Goal: Communication & Community: Answer question/provide support

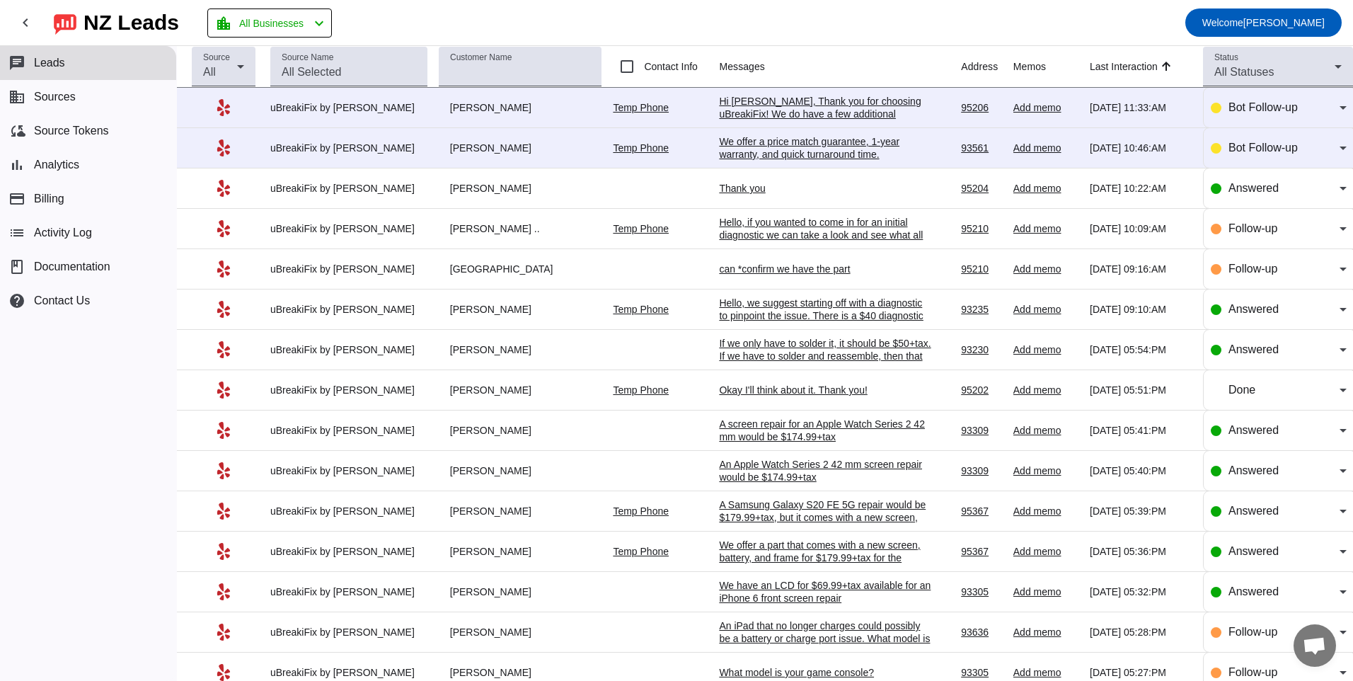
click at [837, 141] on div "We offer a price match guarantee, 1-year warranty, and quick turnaround time.​" at bounding box center [825, 147] width 212 height 25
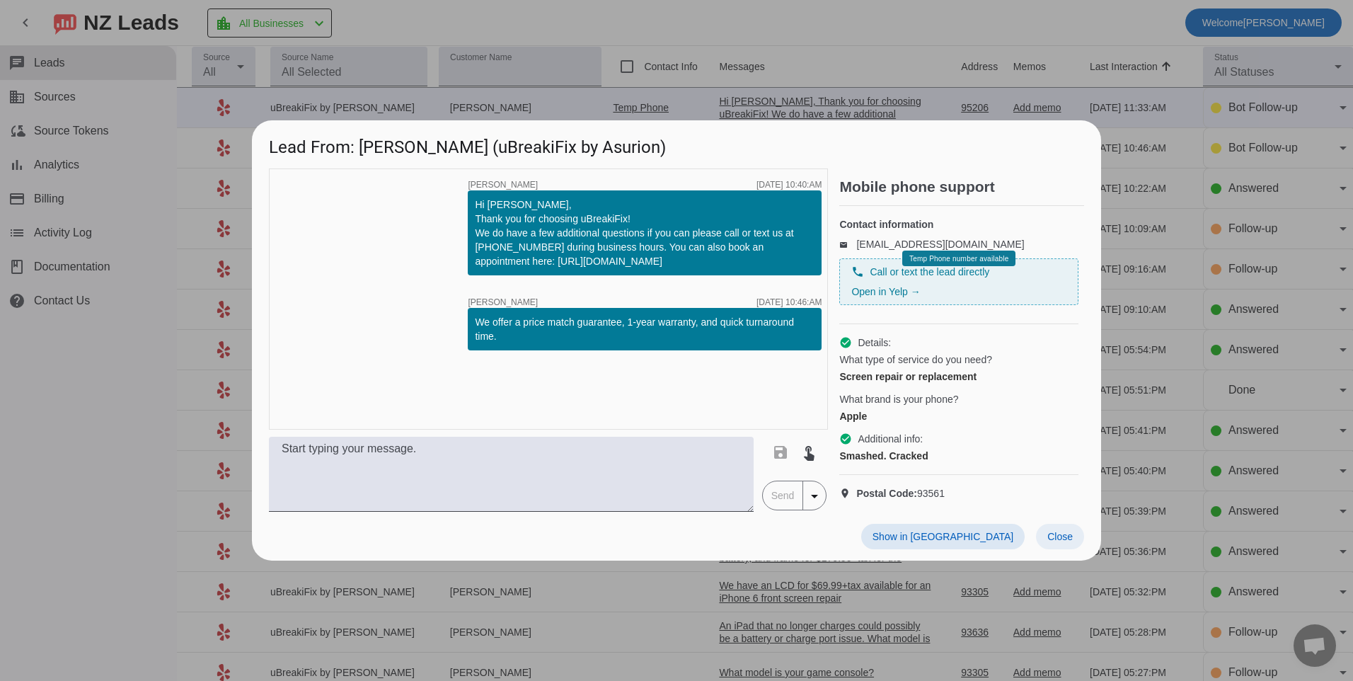
click at [1053, 549] on span at bounding box center [1060, 536] width 48 height 25
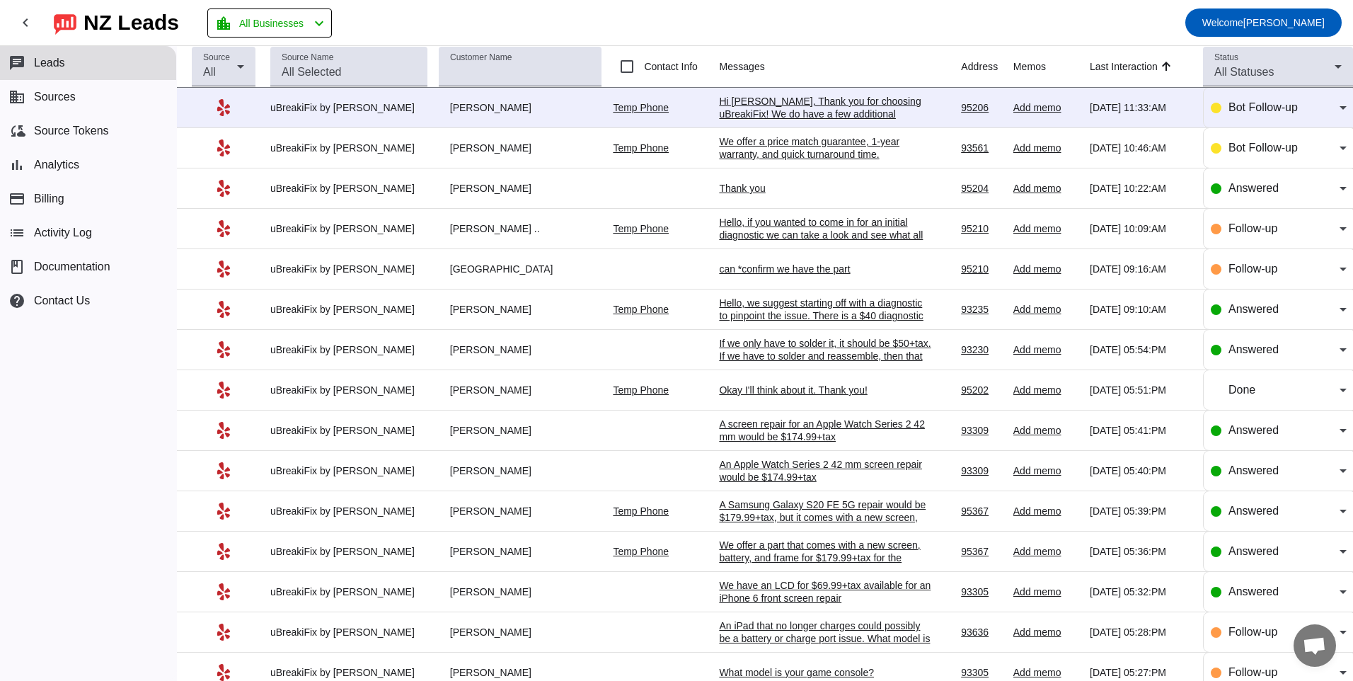
click at [682, 101] on div "Temp Phone" at bounding box center [660, 107] width 95 height 13
click at [721, 110] on div "Hi [PERSON_NAME], Thank you for choosing uBreakiFix! We do have a few additiona…" at bounding box center [825, 133] width 212 height 76
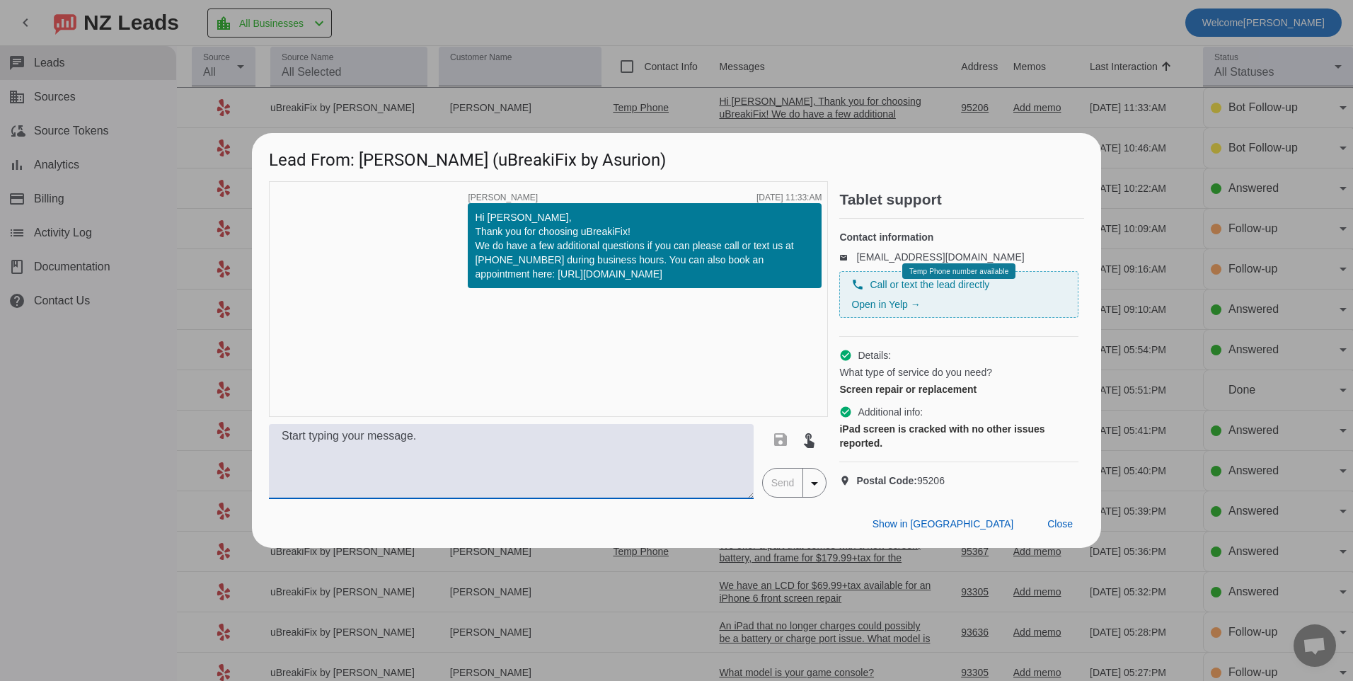
click at [663, 461] on textarea at bounding box center [511, 461] width 485 height 75
type textarea "What model of tablet do you have? We can provide a quote with a bit more model …"
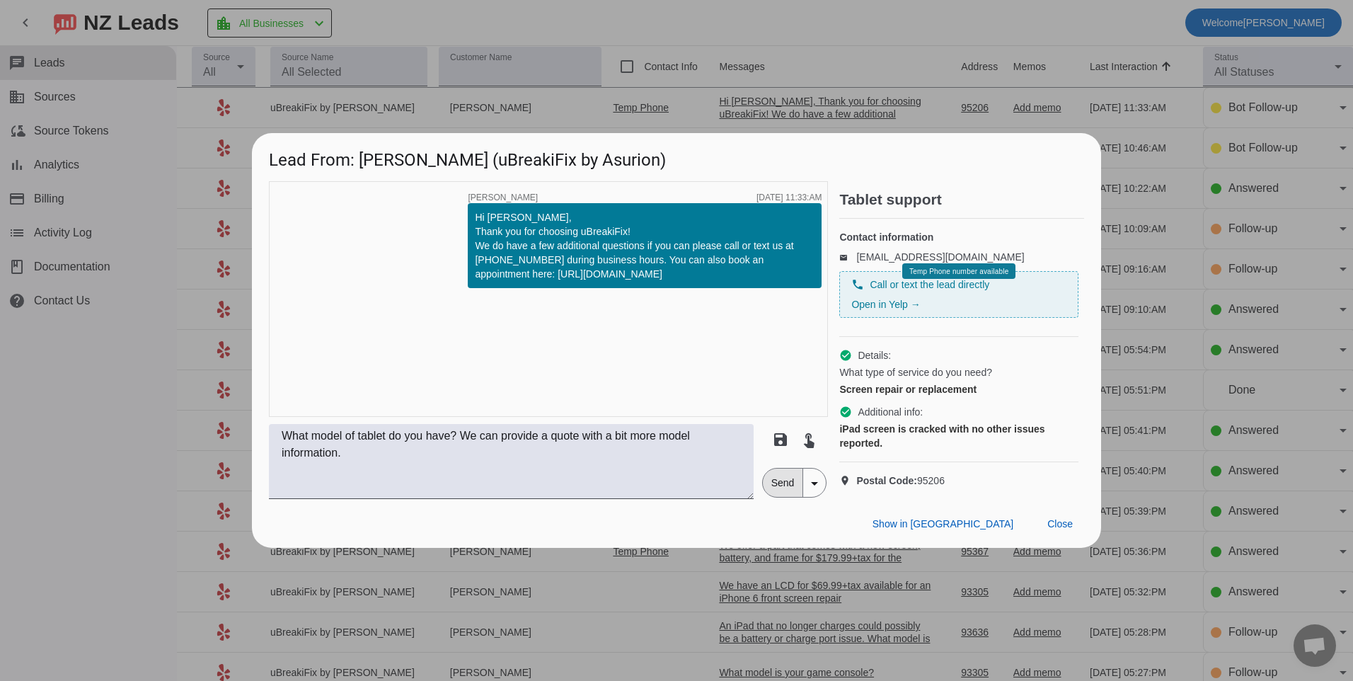
click at [772, 495] on span "Send" at bounding box center [783, 483] width 40 height 28
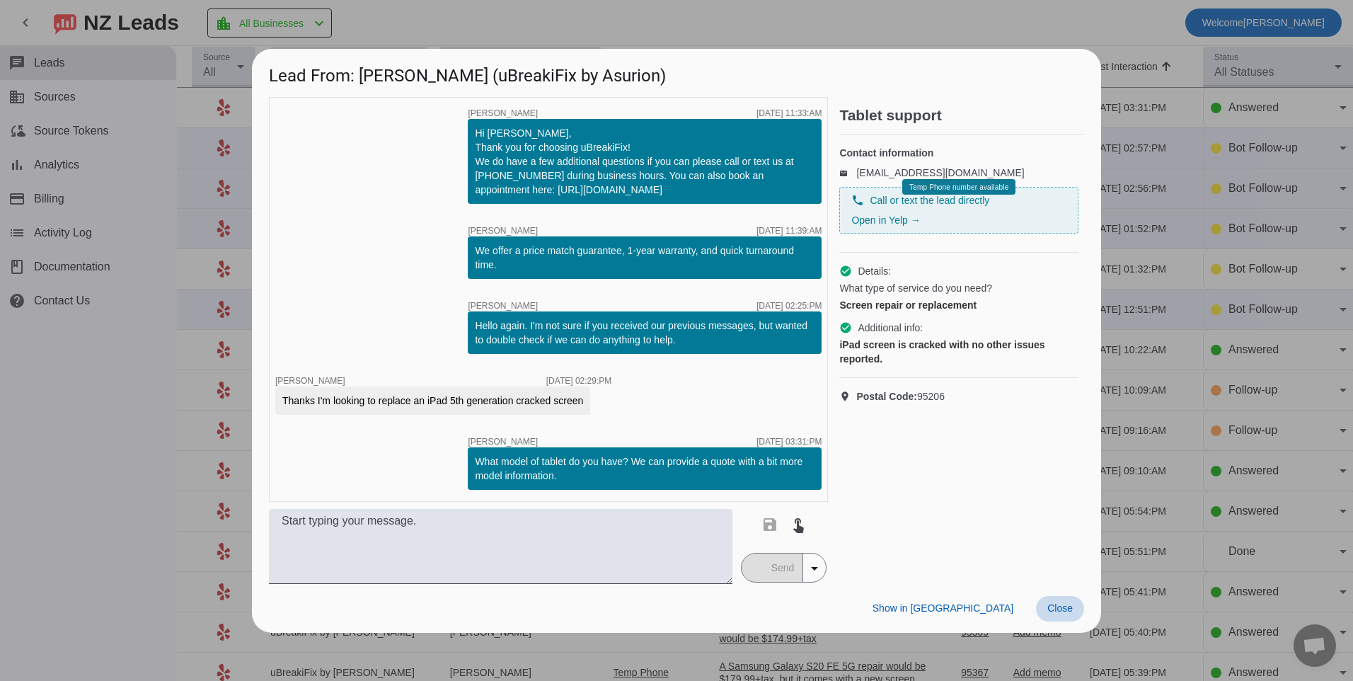
click at [1074, 605] on span at bounding box center [1060, 608] width 48 height 25
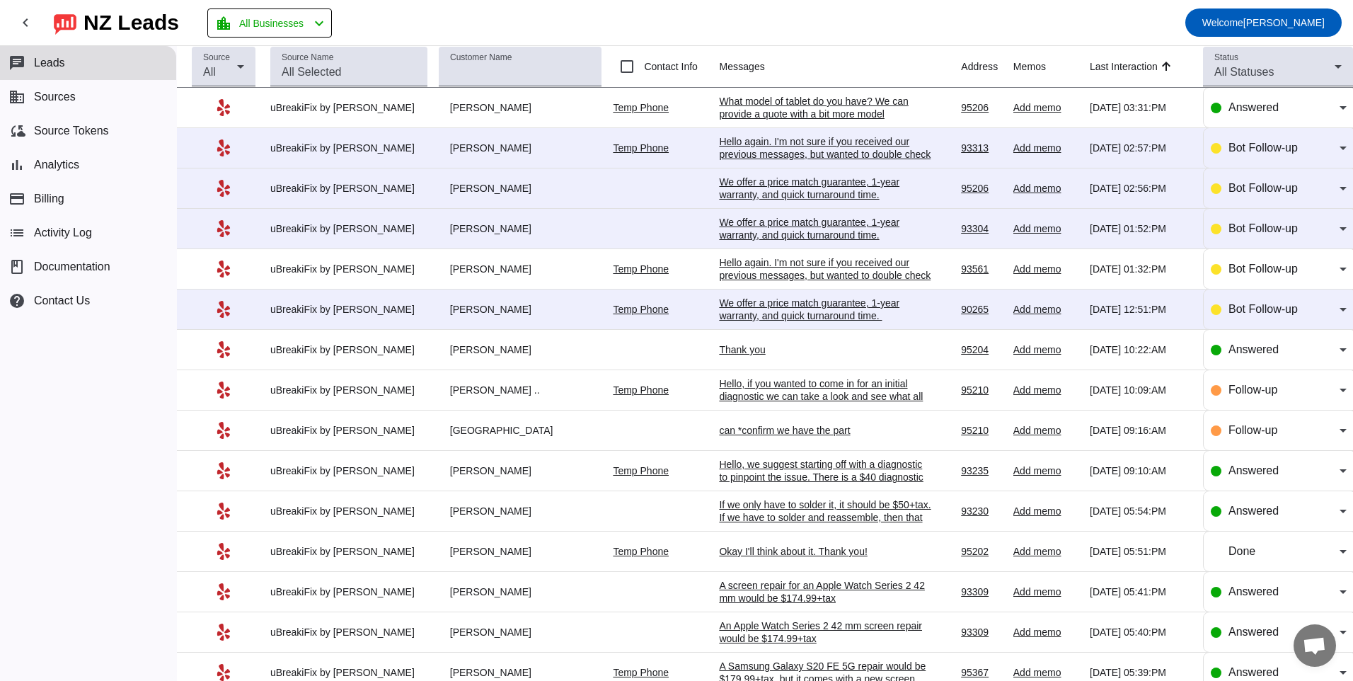
click at [814, 305] on div "We offer a price match guarantee, 1-year warranty, and quick turnaround time. ​" at bounding box center [825, 309] width 212 height 25
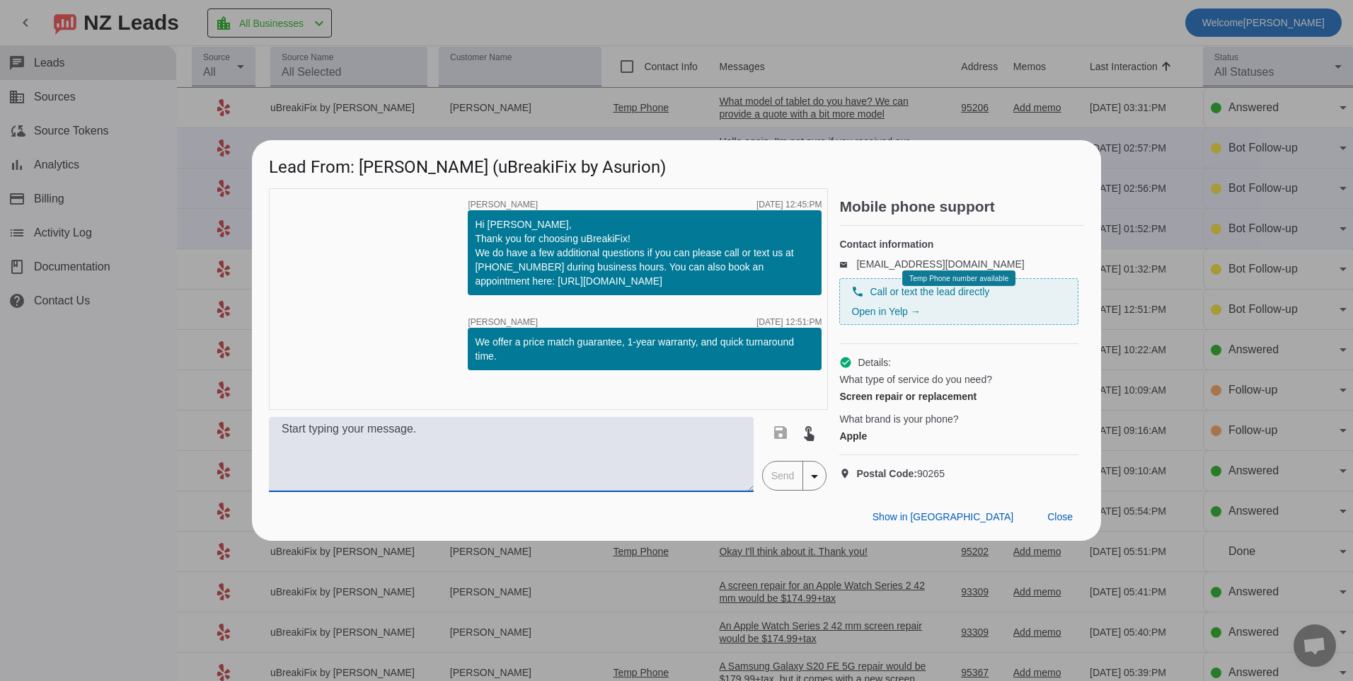
click at [675, 454] on textarea at bounding box center [511, 454] width 485 height 75
type textarea "Hello, what model of iphone do you have? Our pricing will vary depending on the…"
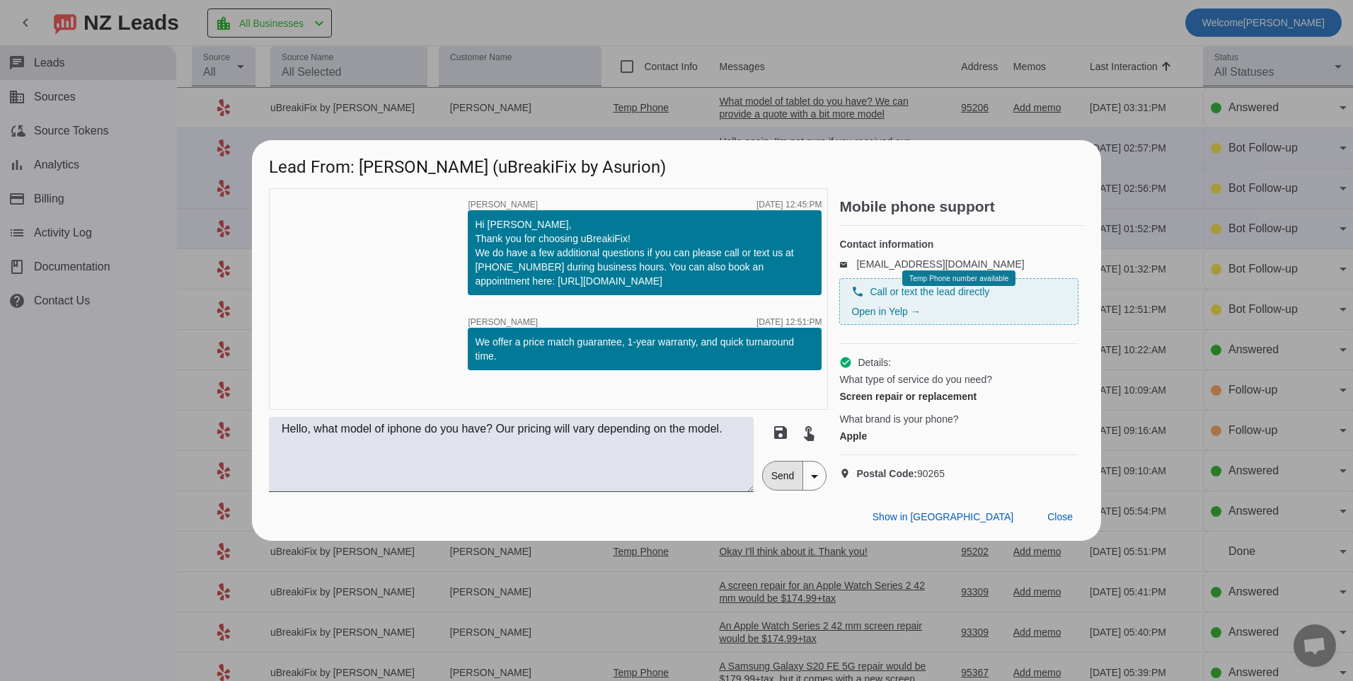
click at [781, 485] on span "Send" at bounding box center [783, 475] width 40 height 28
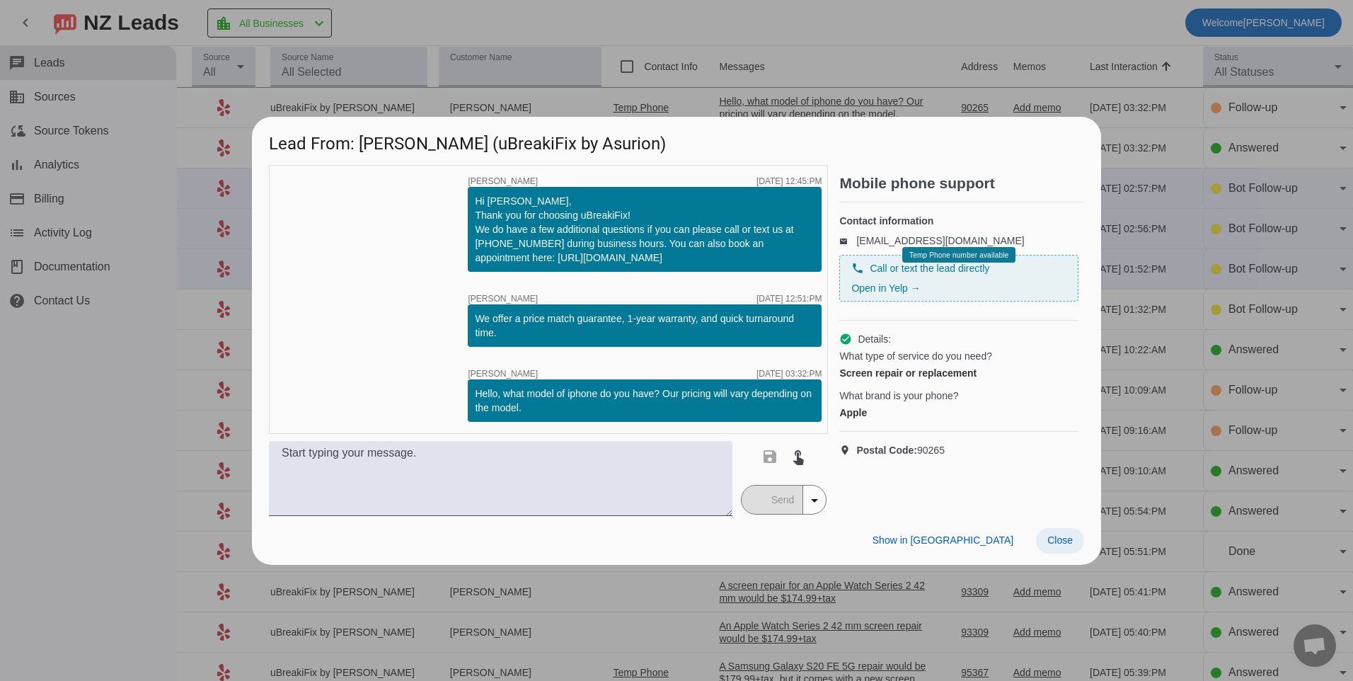
click at [1050, 538] on span "Close" at bounding box center [1060, 539] width 25 height 11
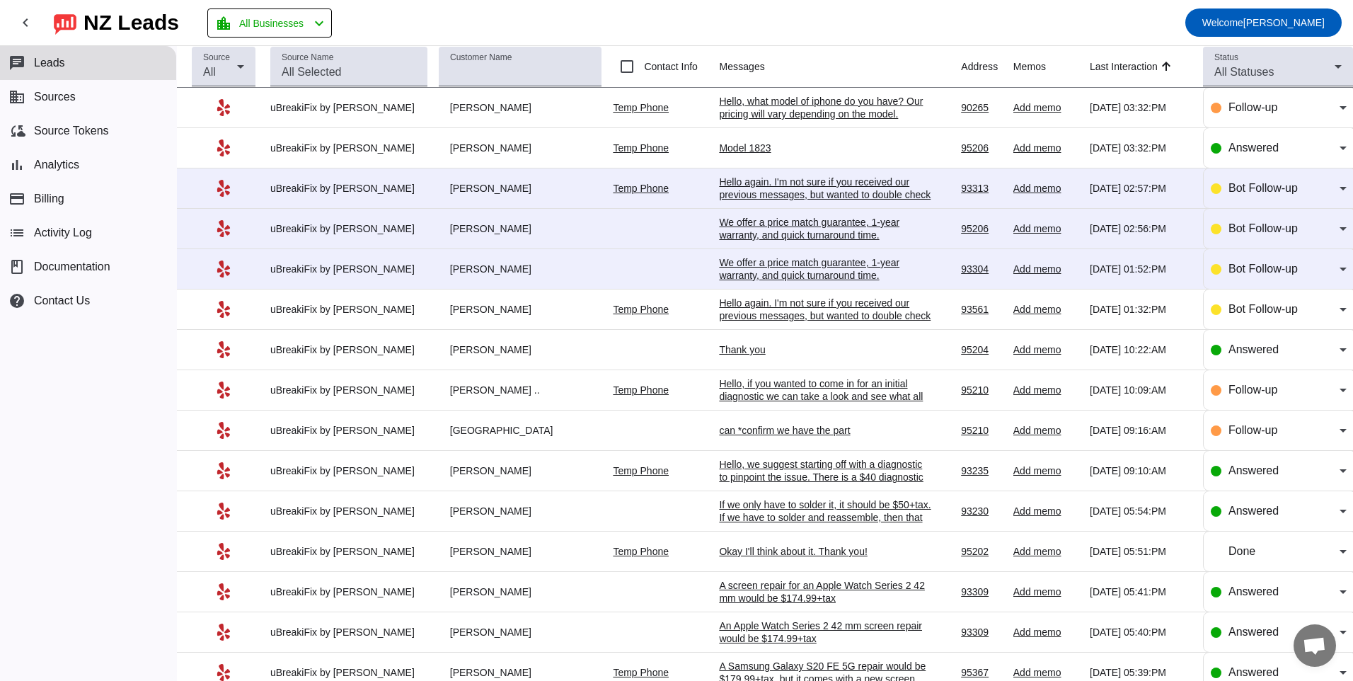
click at [745, 274] on div "We offer a price match guarantee, 1-year warranty, and quick turnaround time.​" at bounding box center [825, 268] width 212 height 25
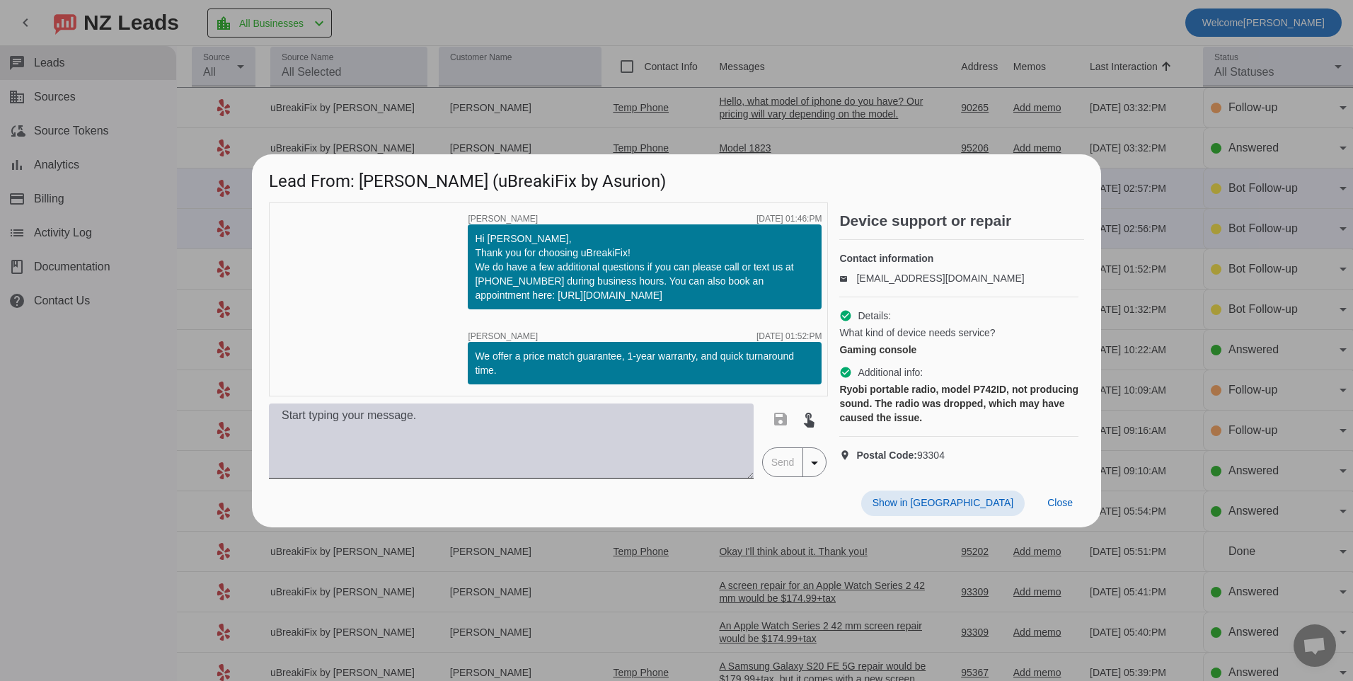
click at [636, 437] on textarea at bounding box center [511, 440] width 485 height 75
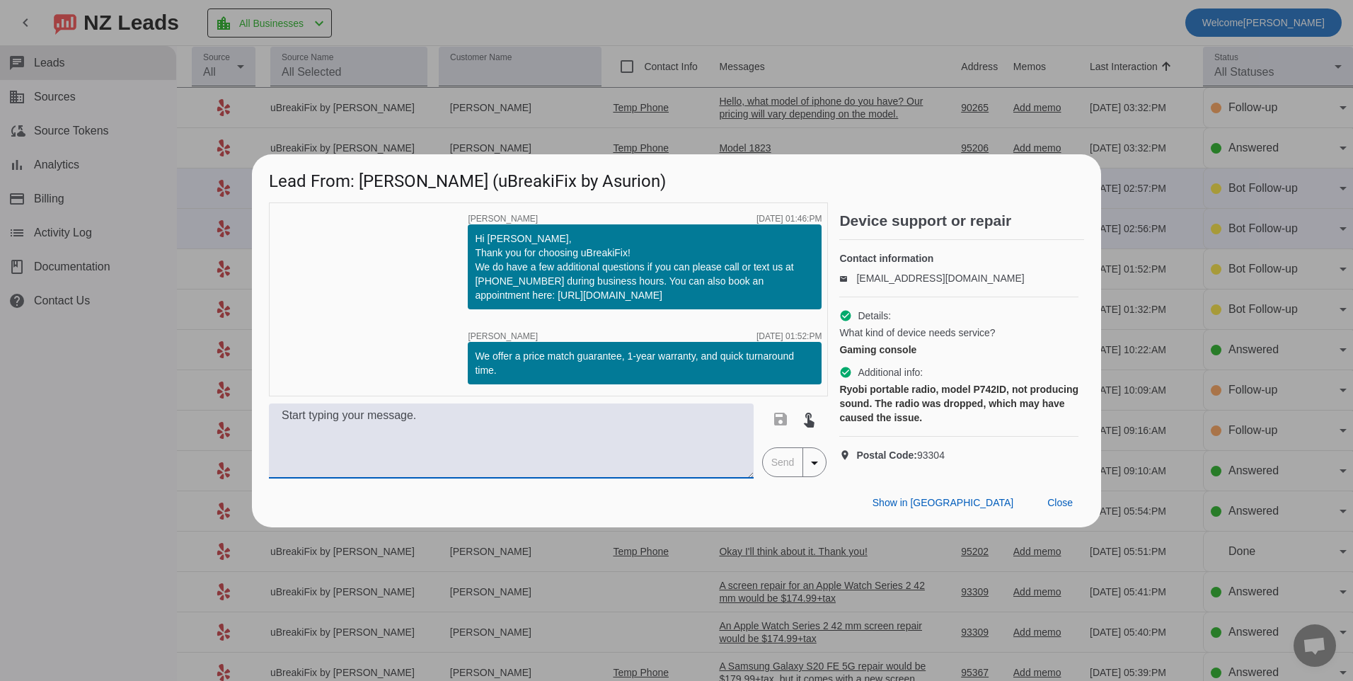
click at [376, 440] on textarea at bounding box center [511, 440] width 485 height 75
click at [550, 451] on textarea at bounding box center [511, 440] width 485 height 75
click at [603, 457] on textarea at bounding box center [511, 440] width 485 height 75
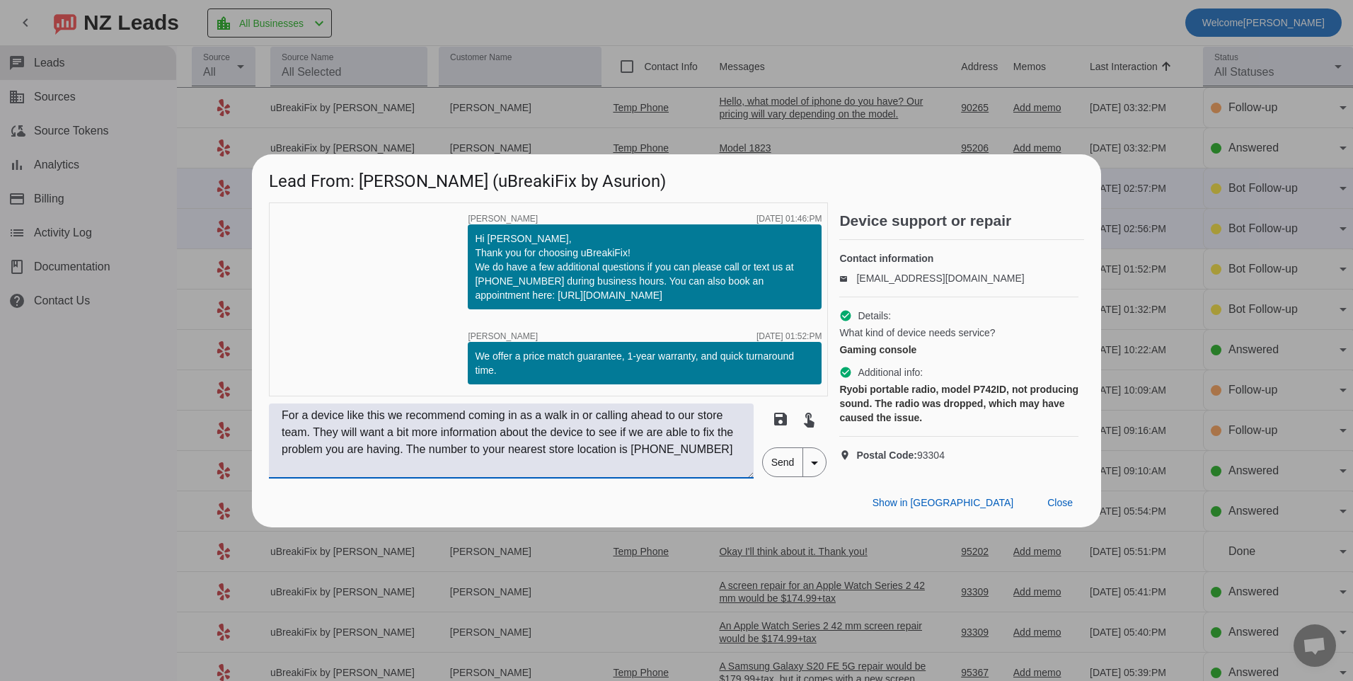
type textarea "For a device like this we recommend coming in as a walk in or calling ahead to …"
click at [790, 471] on span "Send" at bounding box center [783, 462] width 40 height 28
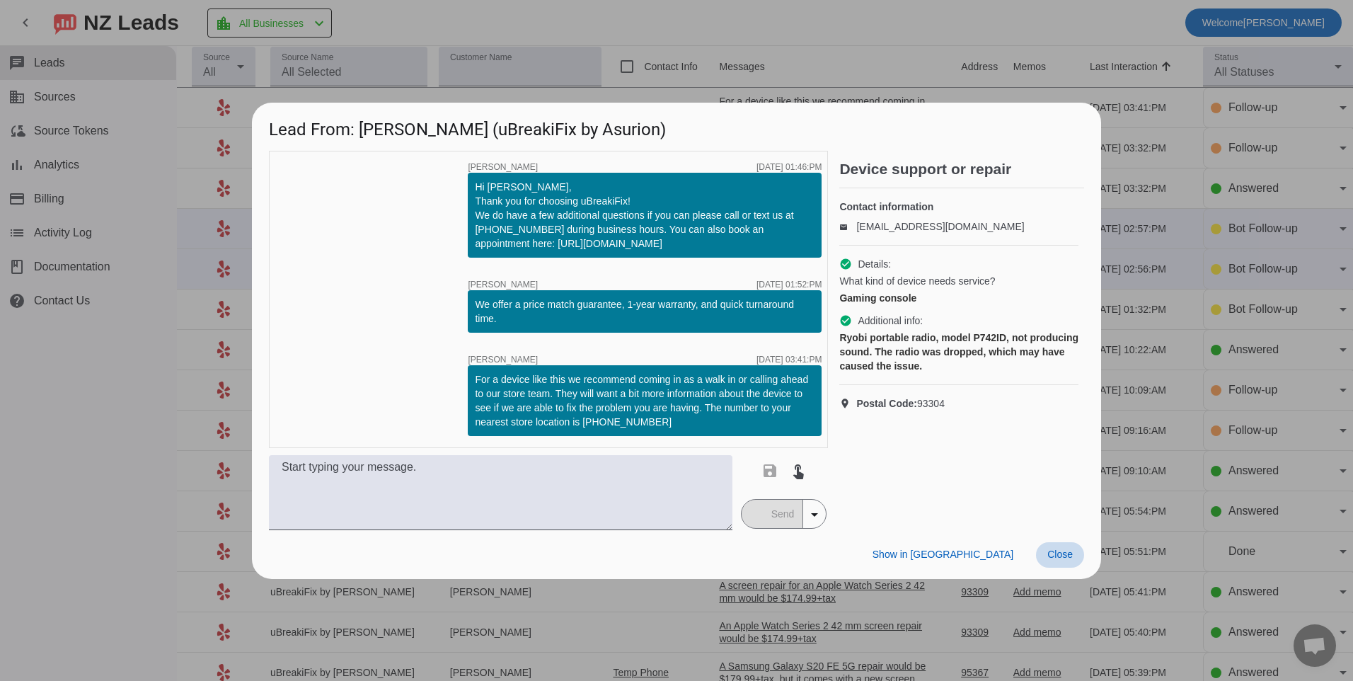
click at [1051, 549] on span "Close" at bounding box center [1060, 554] width 25 height 11
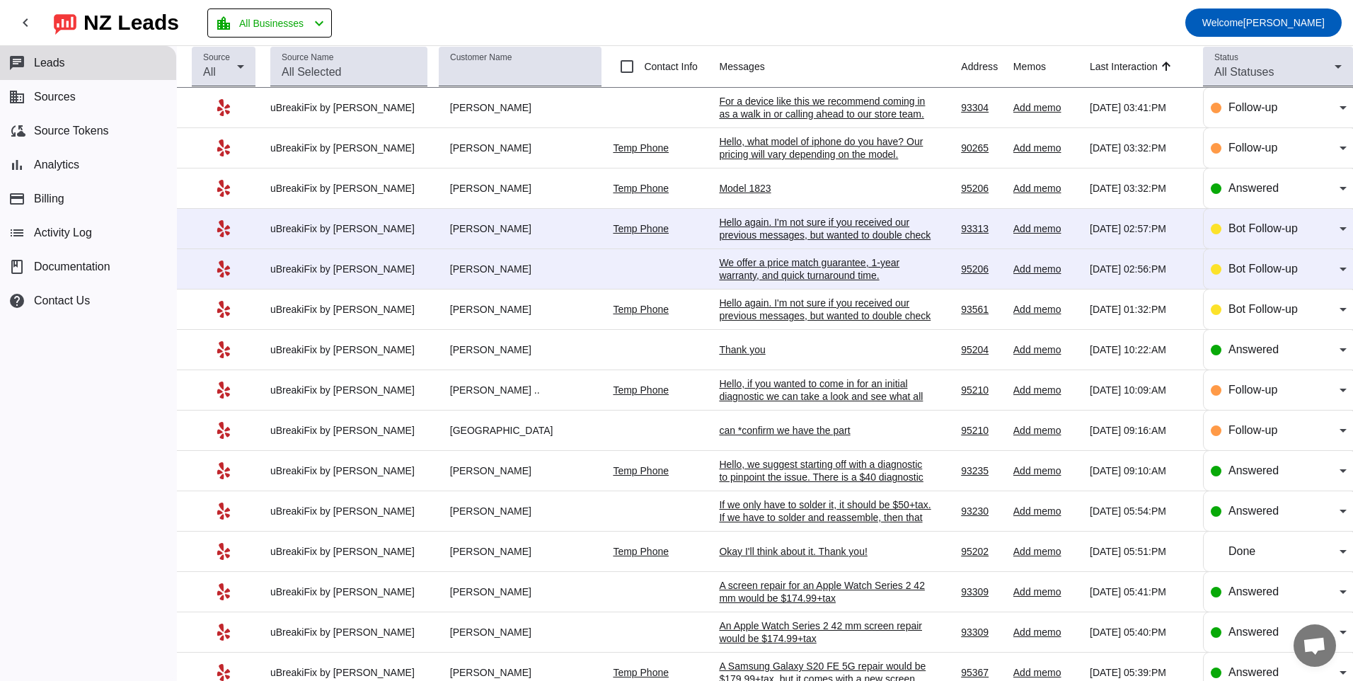
click at [773, 273] on div "We offer a price match guarantee, 1-year warranty, and quick turnaround time.​" at bounding box center [825, 268] width 212 height 25
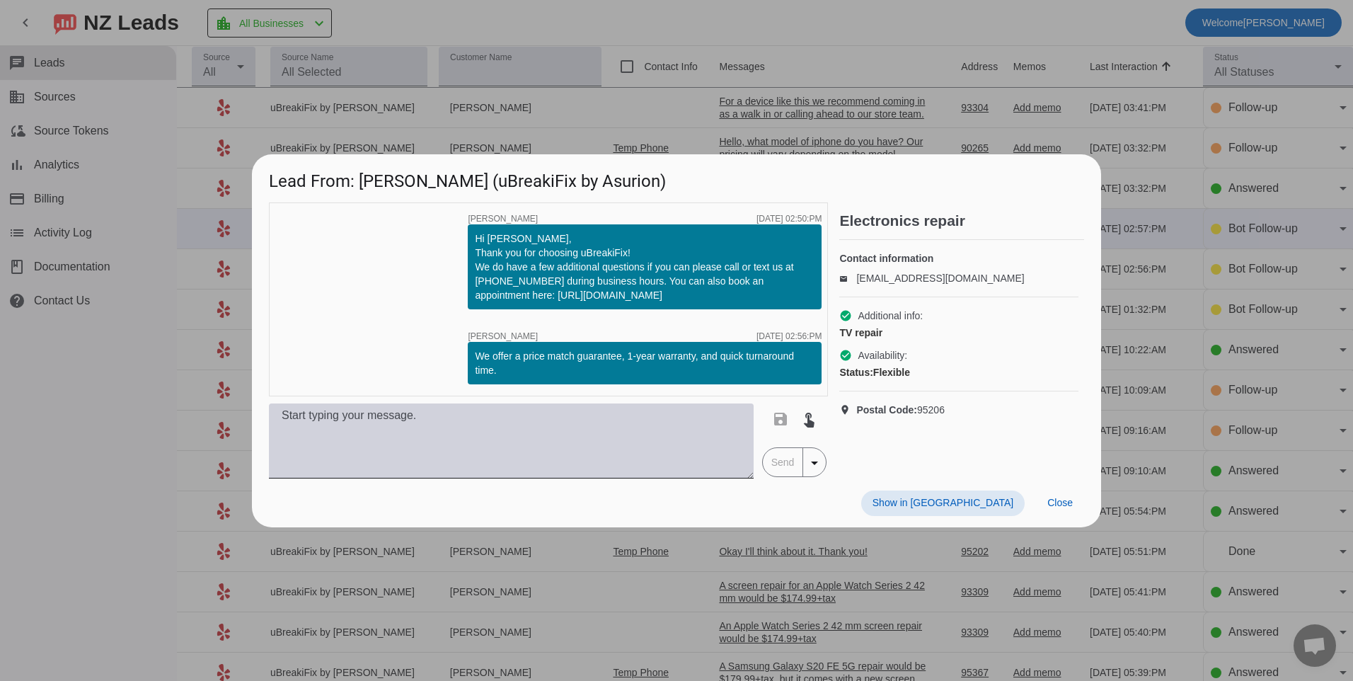
click at [556, 419] on textarea at bounding box center [511, 440] width 485 height 75
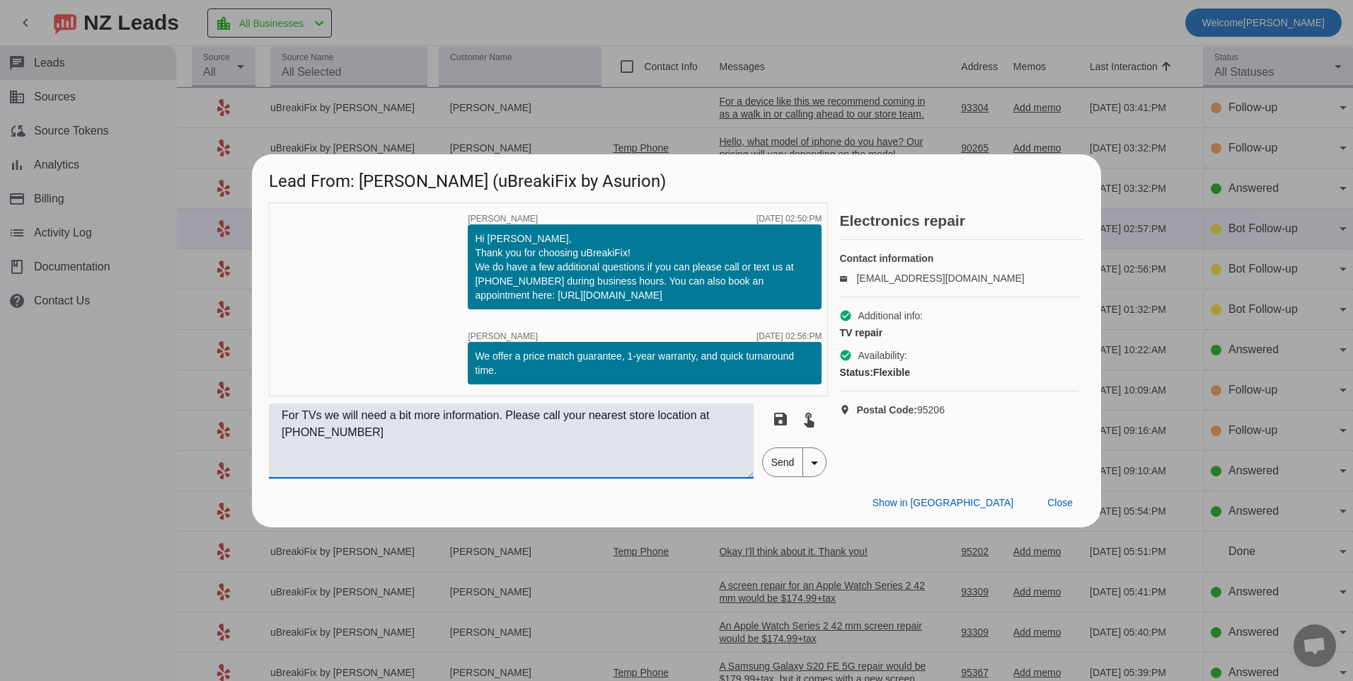
type textarea "For TVs we will need a bit more information. Please call your nearest store loc…"
click at [773, 461] on span "Send" at bounding box center [783, 462] width 40 height 28
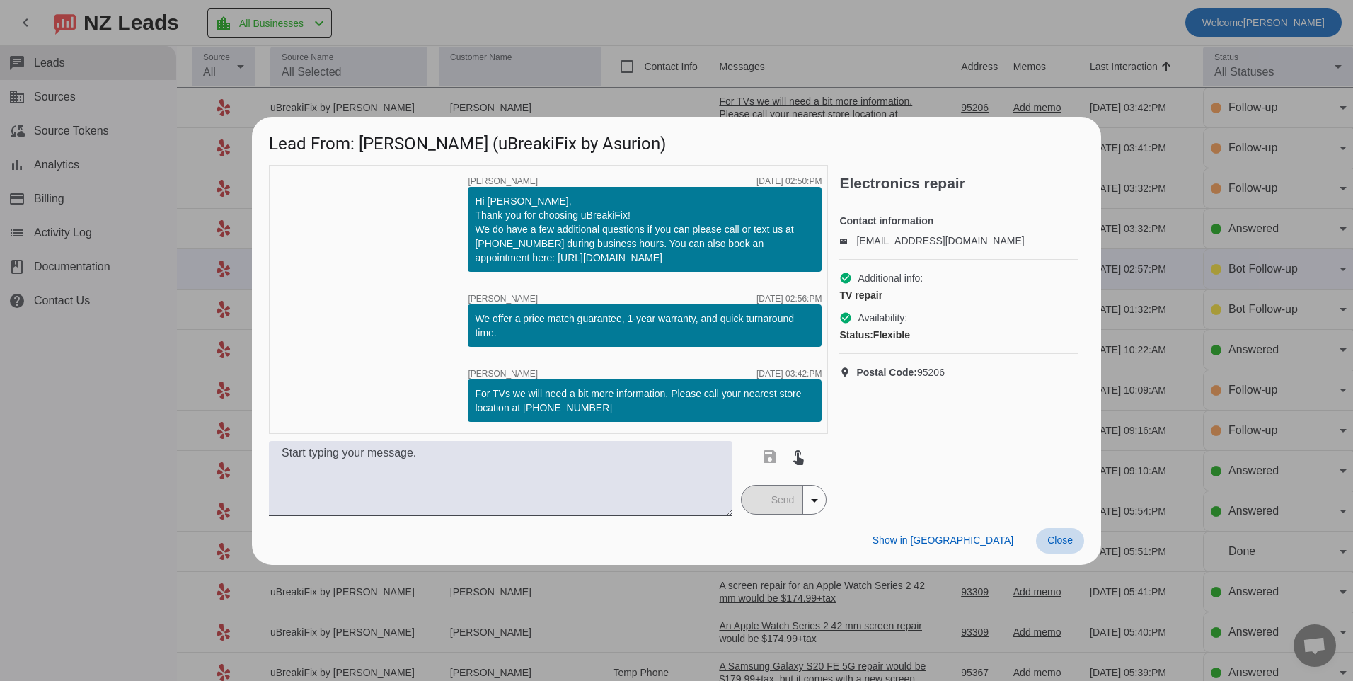
click at [1069, 543] on span "Close" at bounding box center [1060, 539] width 25 height 11
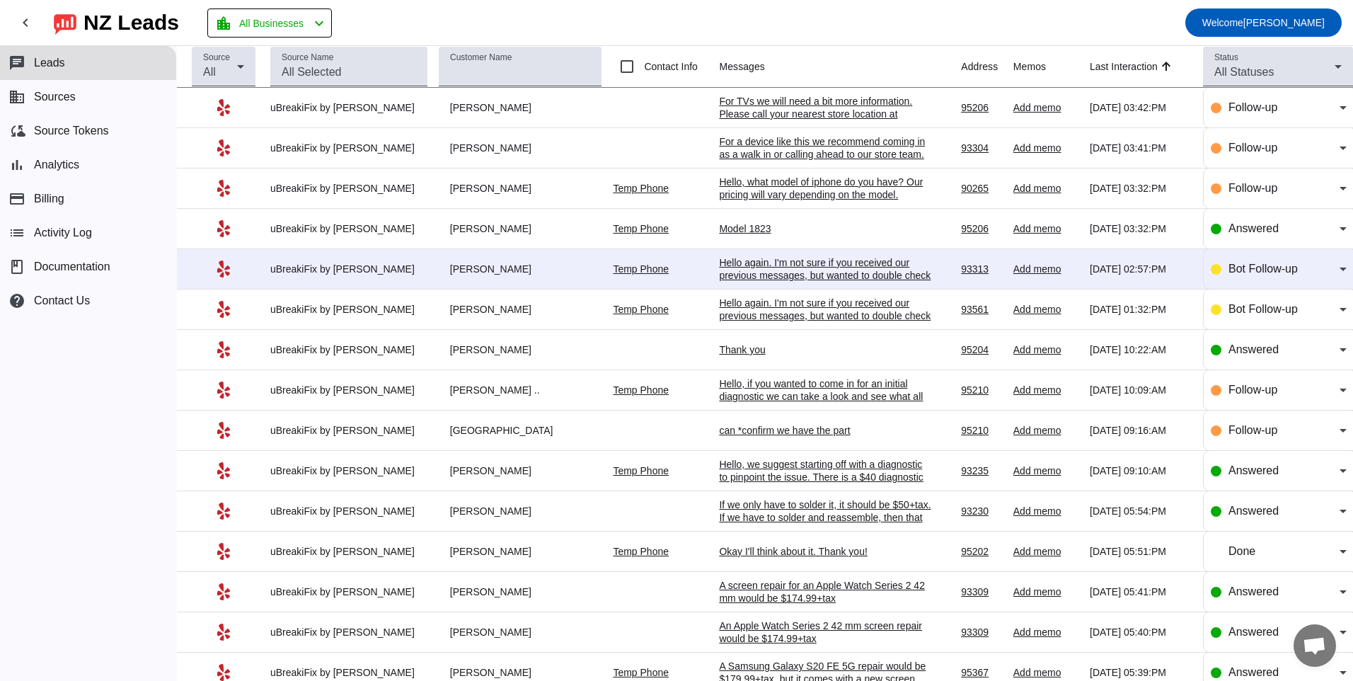
click at [719, 270] on div "Hello again. I'm not sure if you received our previous messages, but wanted to …" at bounding box center [825, 275] width 212 height 38
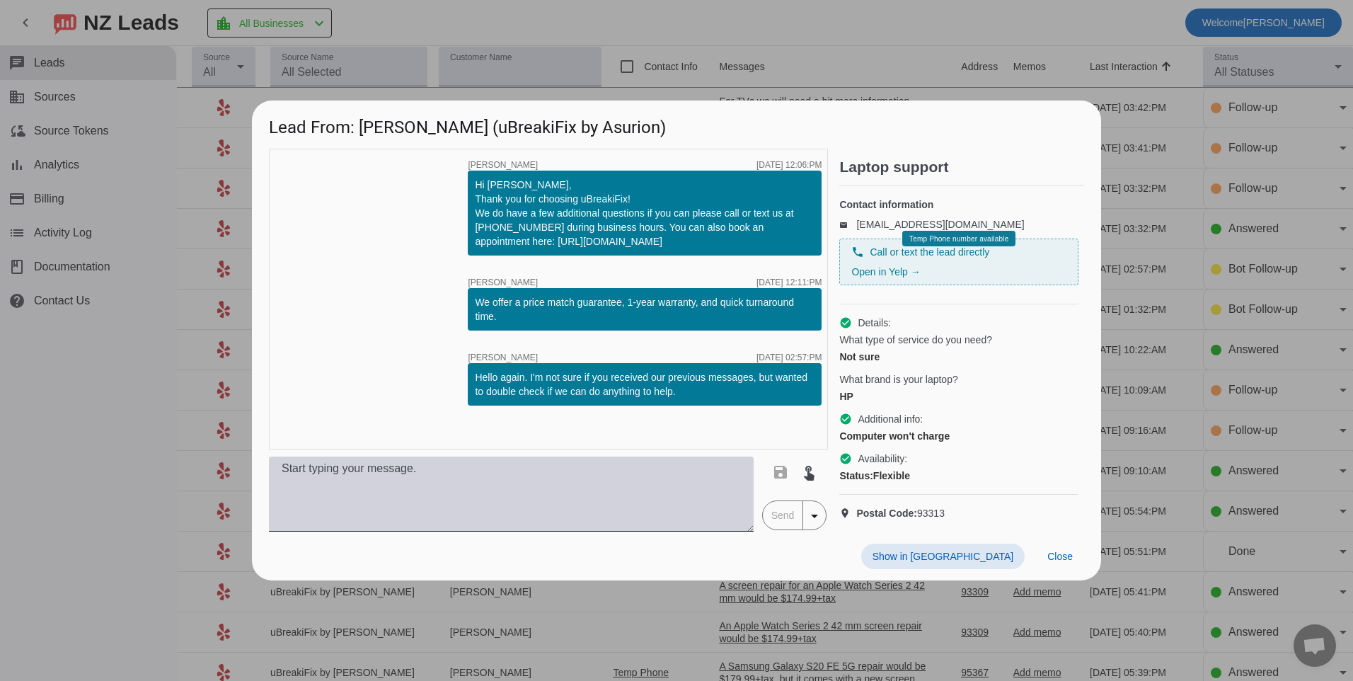
click at [587, 508] on textarea at bounding box center [511, 494] width 485 height 75
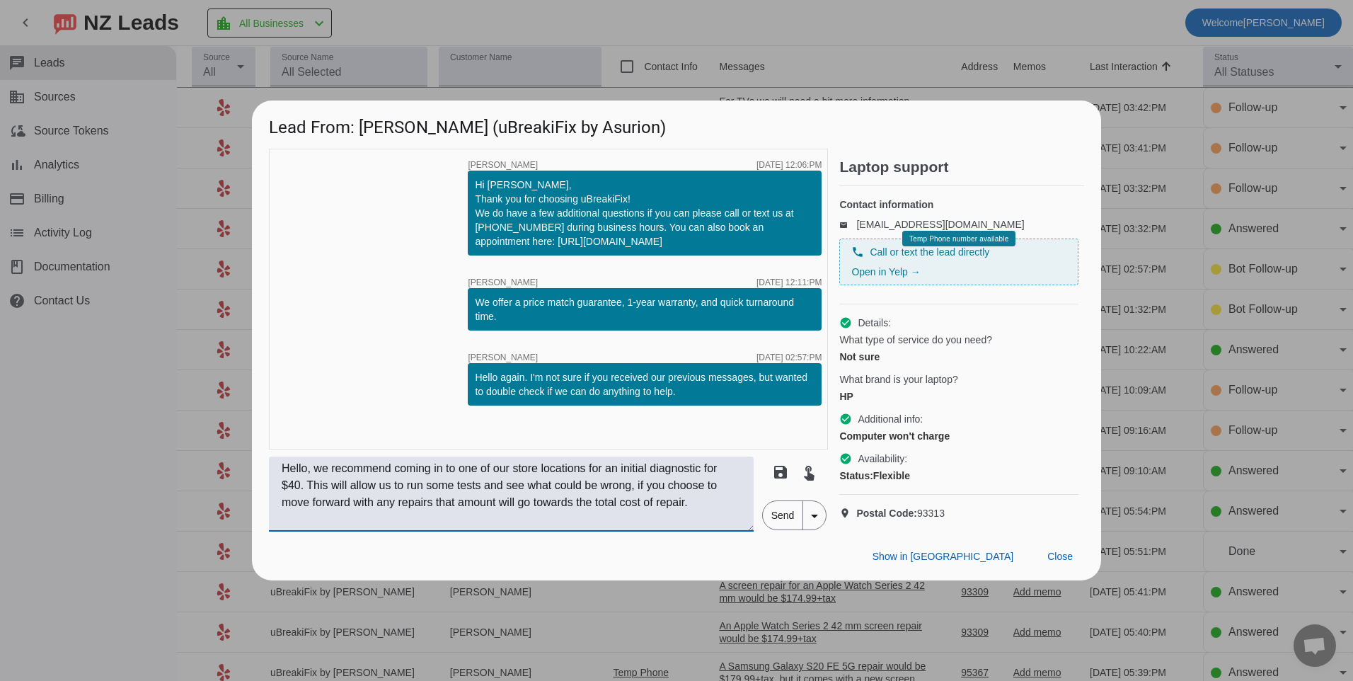
type textarea "Hello, we recommend coming in to one of our store locations for an initial diag…"
click at [765, 529] on span "Send" at bounding box center [783, 515] width 40 height 28
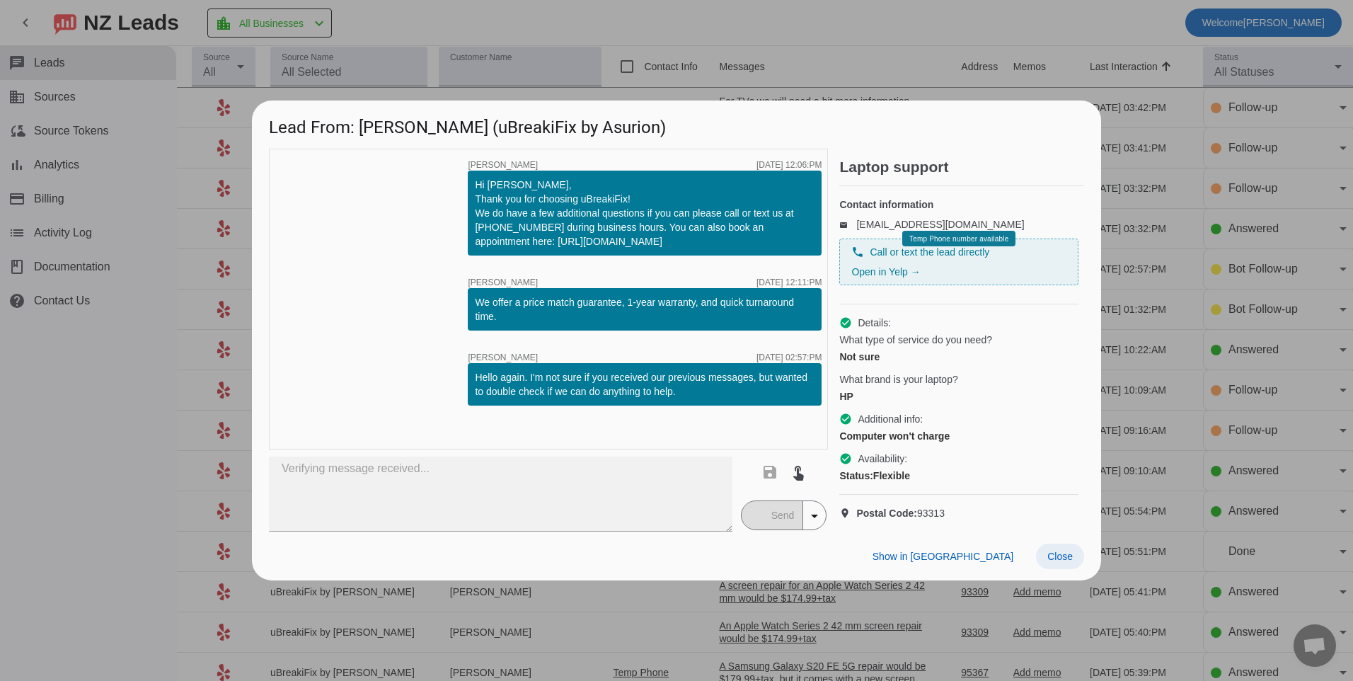
type textarea "Hello, we recommend coming in to one of our store locations for an initial diag…"
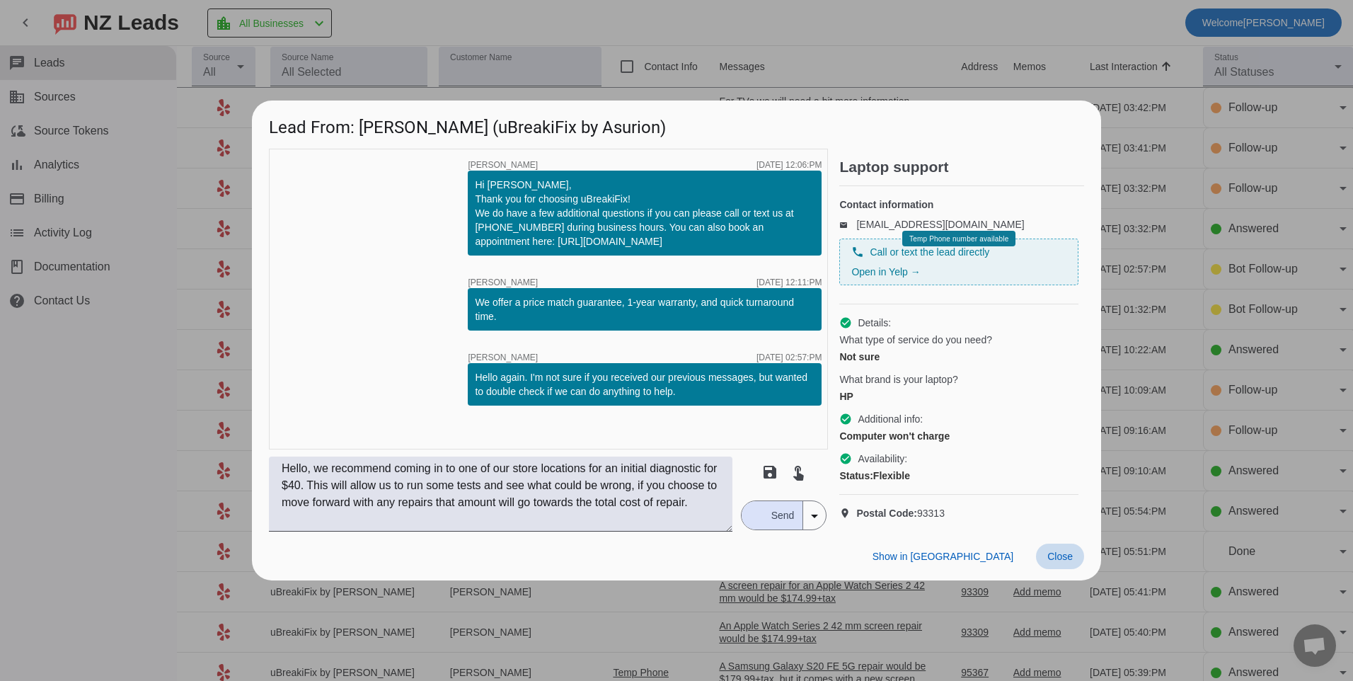
click at [1067, 560] on span at bounding box center [1060, 556] width 48 height 25
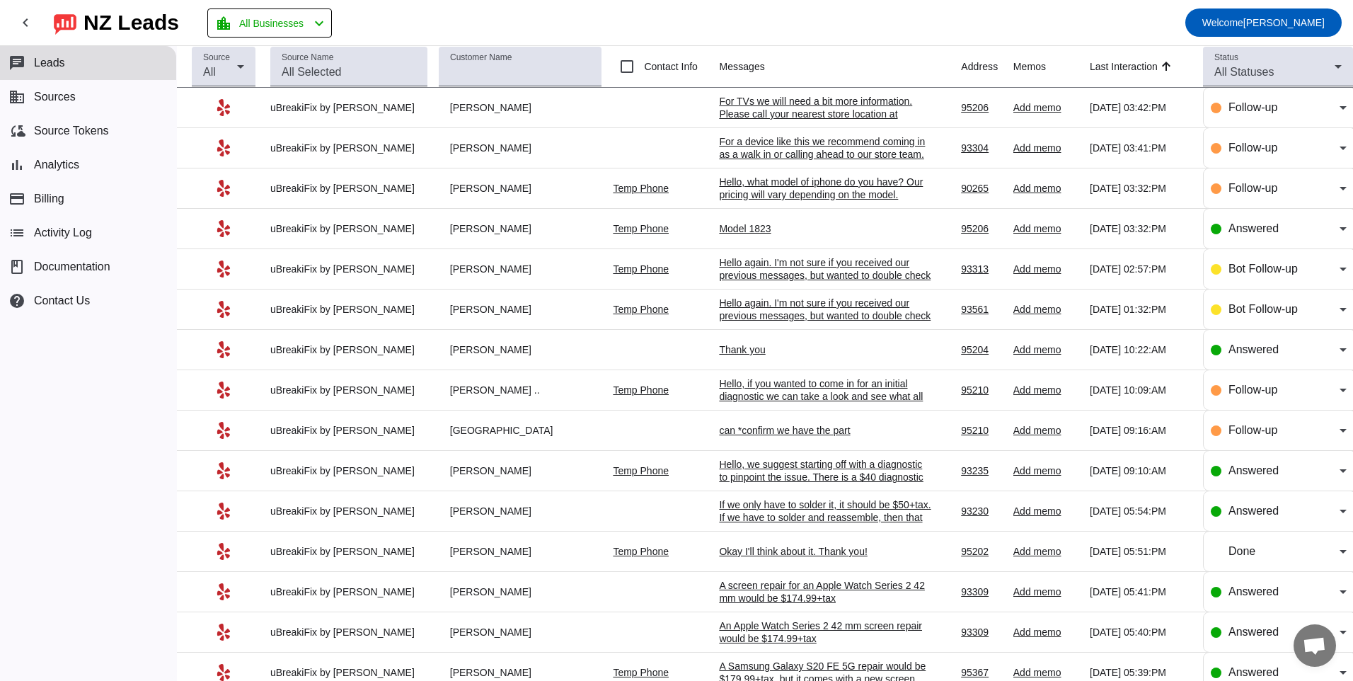
click at [723, 268] on div "Hello again. I'm not sure if you received our previous messages, but wanted to …" at bounding box center [825, 275] width 212 height 38
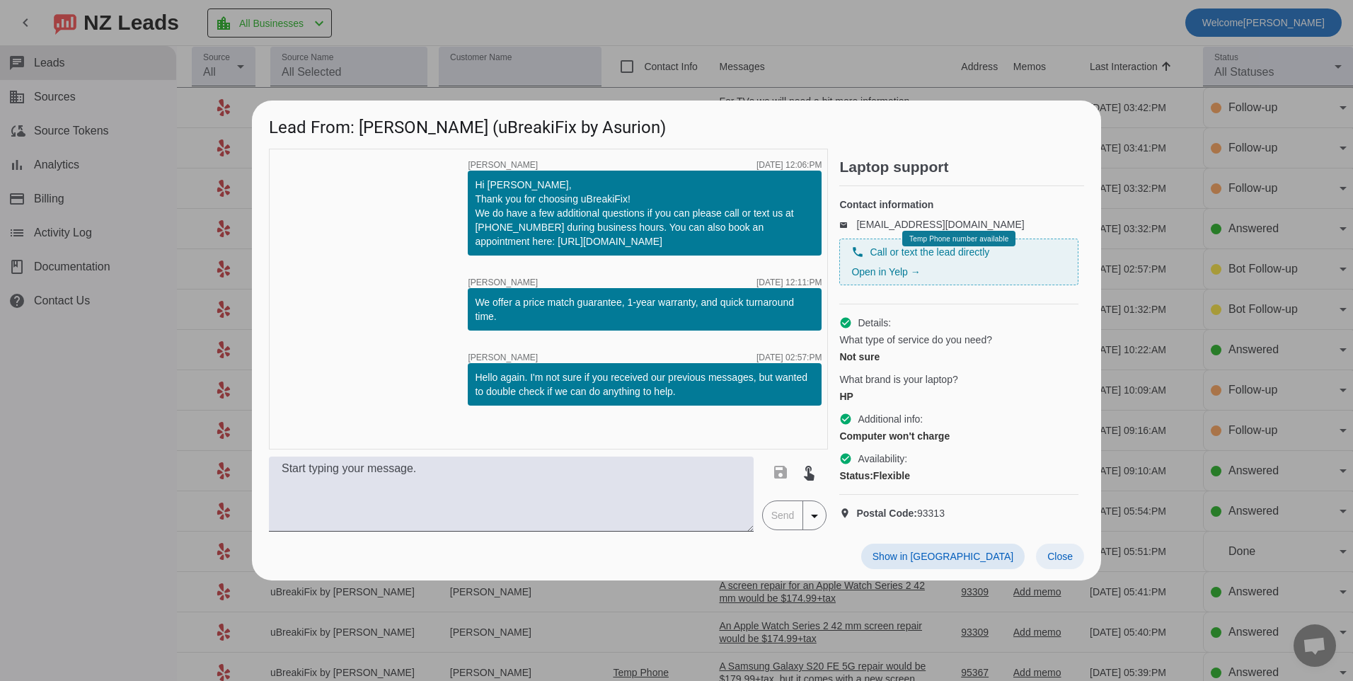
click at [1065, 562] on span "Close" at bounding box center [1060, 556] width 25 height 11
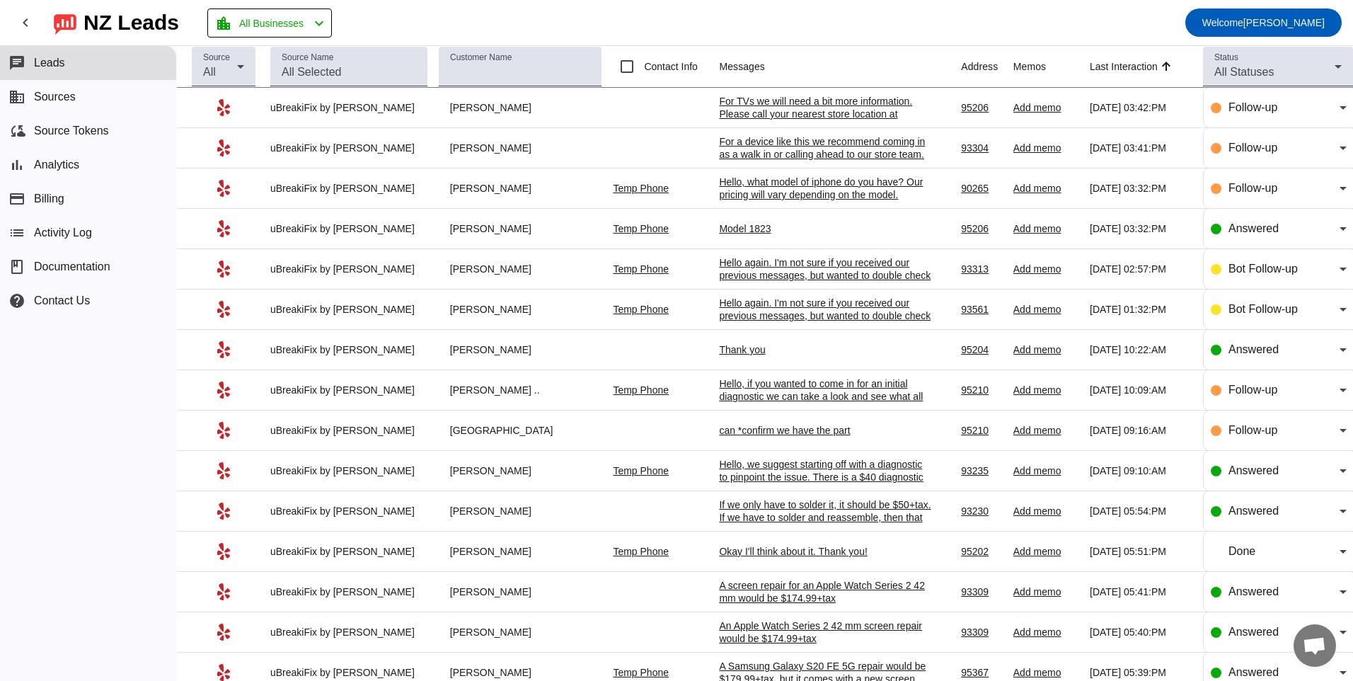
click at [863, 184] on div "Hello, what model of iphone do you have? Our pricing will vary depending on the…" at bounding box center [825, 188] width 212 height 25
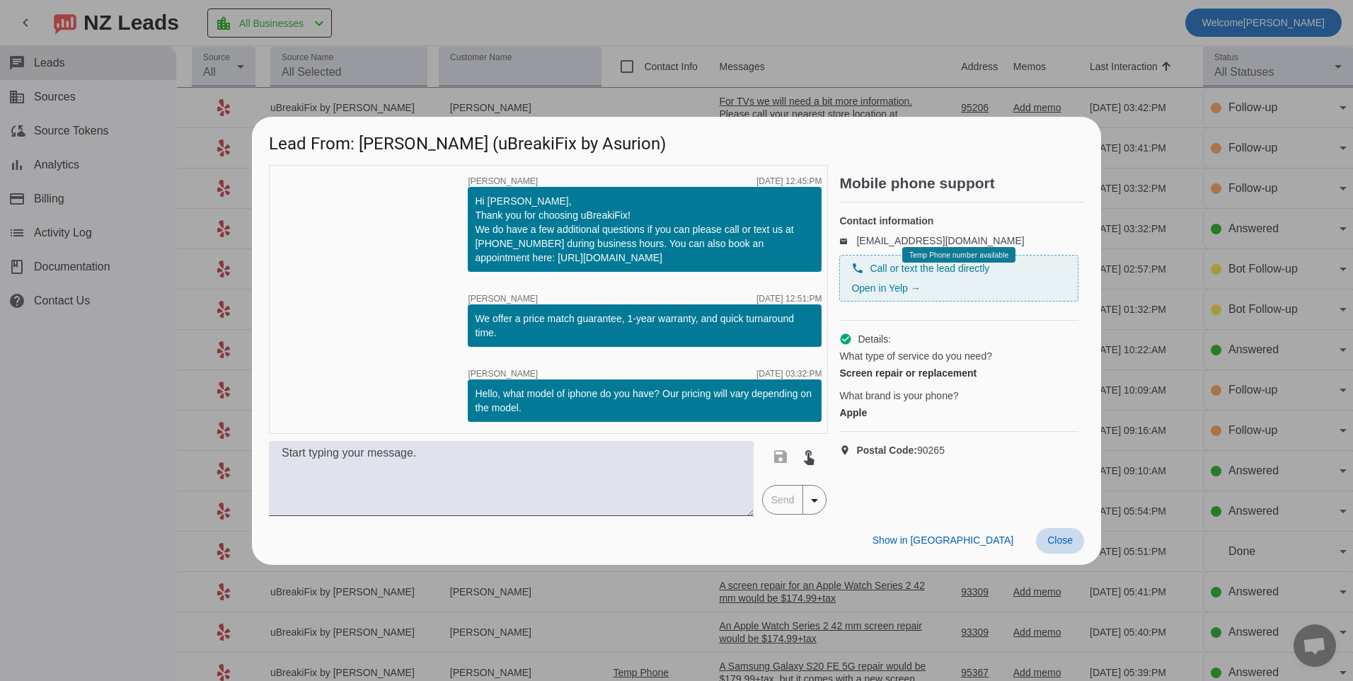
click at [1068, 550] on span at bounding box center [1060, 540] width 48 height 25
